Goal: Communication & Community: Answer question/provide support

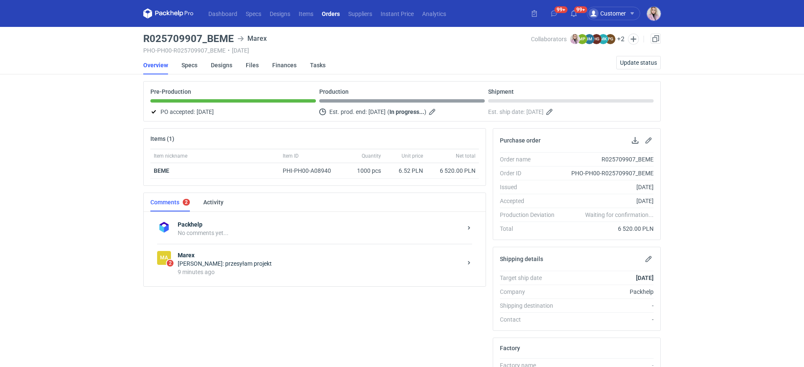
click at [246, 262] on div "[PERSON_NAME]: przesyłam projekt" at bounding box center [320, 263] width 285 height 8
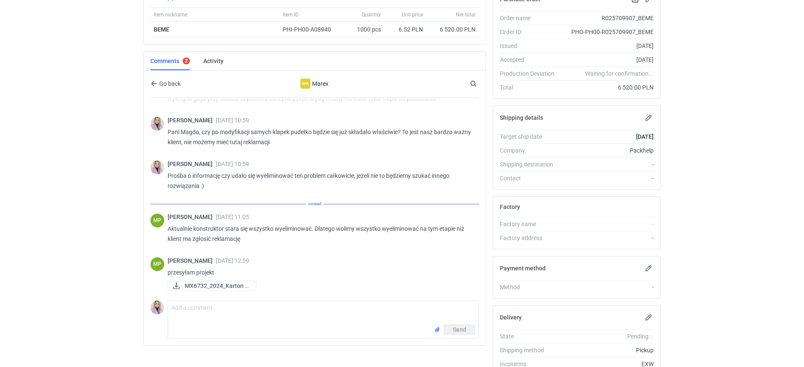
scroll to position [147, 0]
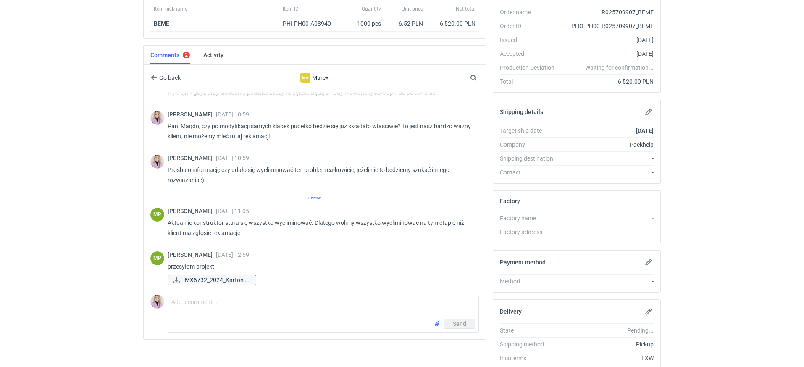
click at [211, 277] on span "MX6732_2024_Karton F..." at bounding box center [217, 279] width 64 height 9
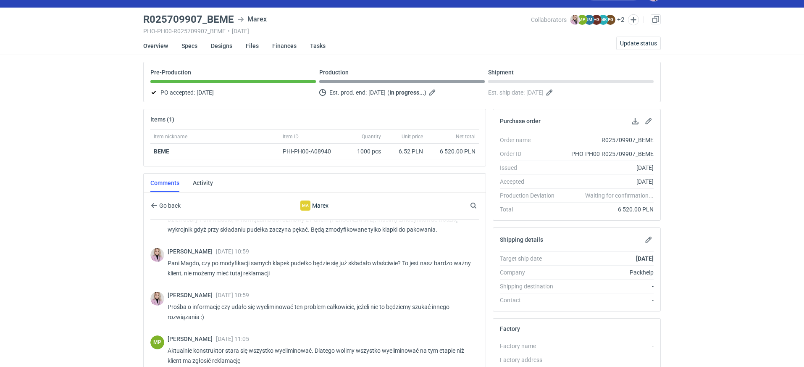
scroll to position [0, 0]
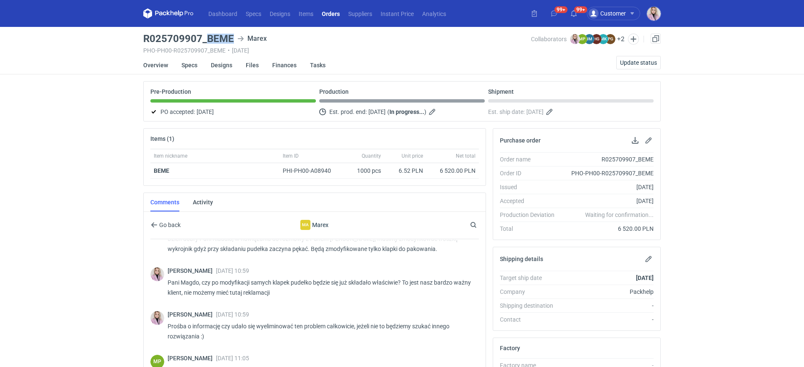
drag, startPoint x: 232, startPoint y: 39, endPoint x: 208, endPoint y: 39, distance: 23.1
click at [207, 40] on h3 "R025709907_BEME" at bounding box center [188, 39] width 91 height 10
copy h3 "BEME"
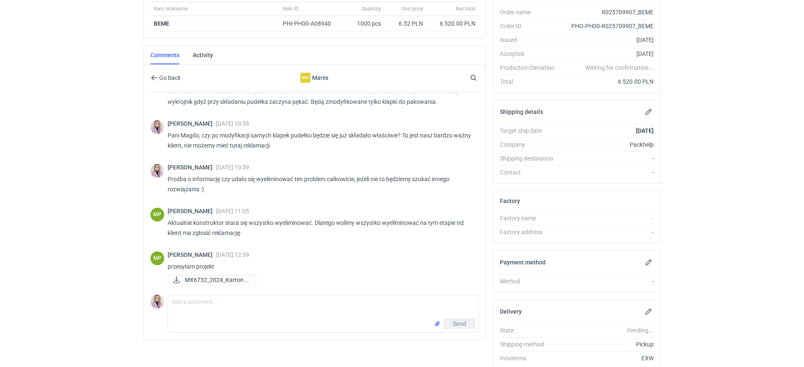
scroll to position [174, 0]
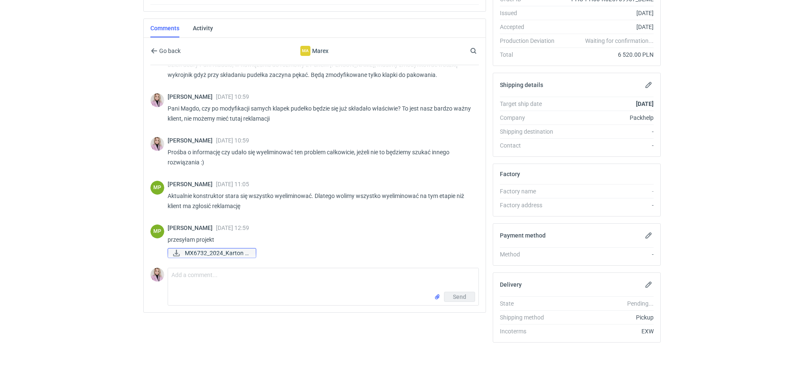
click at [209, 251] on span "MX6732_2024_Karton F..." at bounding box center [217, 252] width 64 height 9
click at [296, 222] on div "MP [PERSON_NAME] [DATE] 12:59 przesyłam projekt MX6732_2024_Karton F..." at bounding box center [314, 241] width 329 height 45
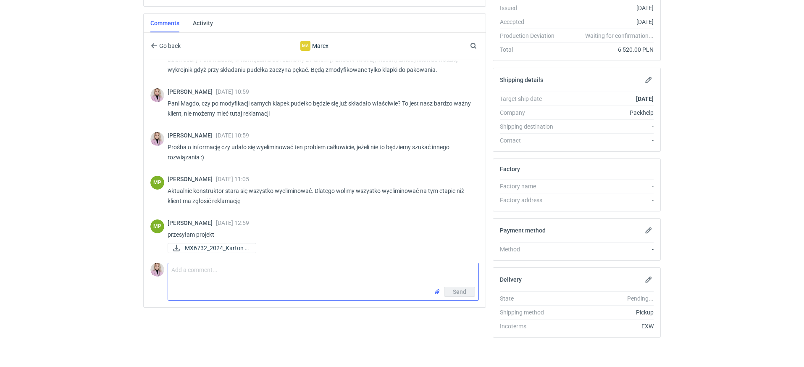
click at [207, 272] on textarea "Comment message" at bounding box center [323, 275] width 311 height 24
type textarea "Pani Magdo działajmy, jeżeli to wystarczająco wyeliminuje problem to jest ok"
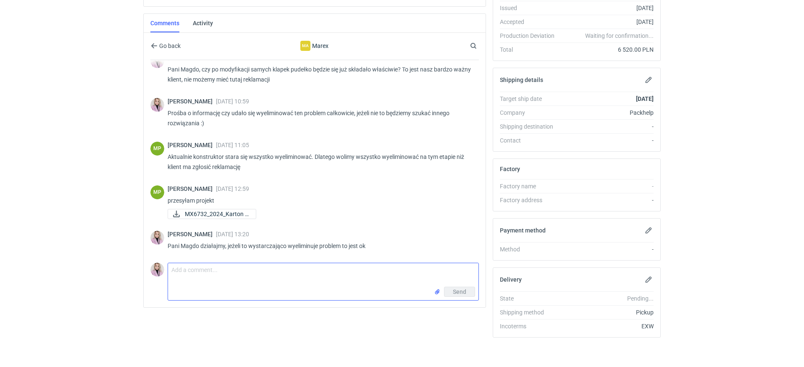
scroll to position [57, 0]
